Goal: Task Accomplishment & Management: Complete application form

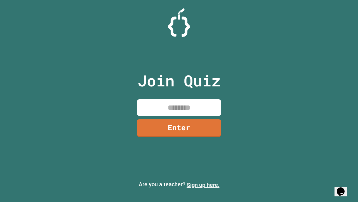
click at [203, 185] on link "Sign up here." at bounding box center [203, 184] width 33 height 7
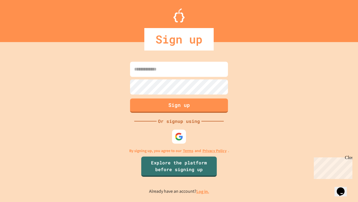
click at [203, 191] on link "Log in." at bounding box center [203, 191] width 13 height 6
